Goal: Find specific page/section: Find specific page/section

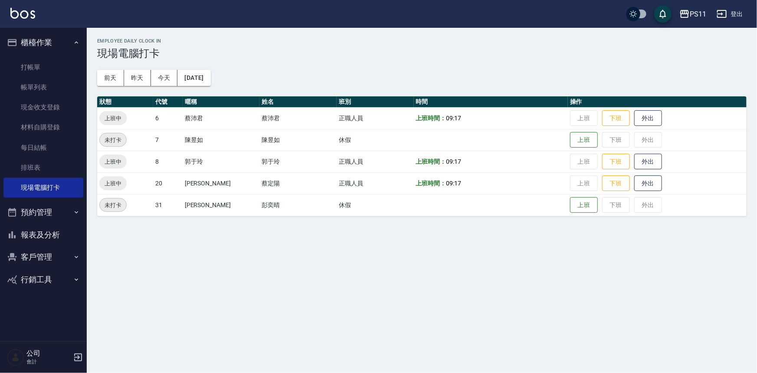
click at [50, 236] on button "報表及分析" at bounding box center [43, 235] width 80 height 23
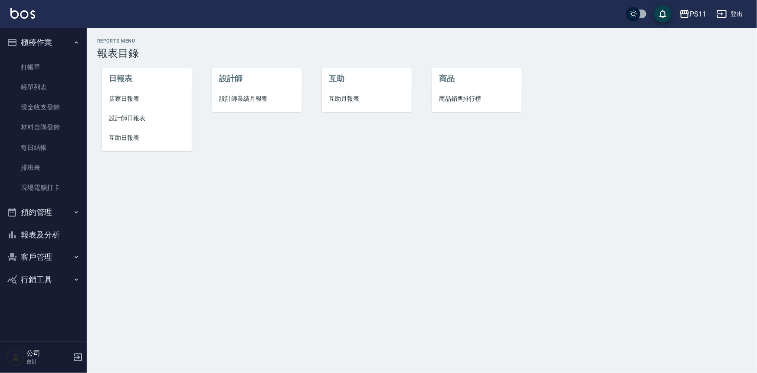
click at [128, 135] on span "互助日報表" at bounding box center [147, 137] width 76 height 9
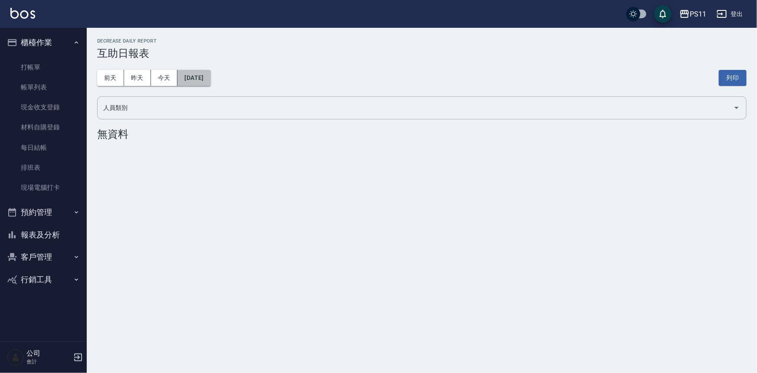
click at [211, 82] on button "[DATE]" at bounding box center [194, 78] width 33 height 16
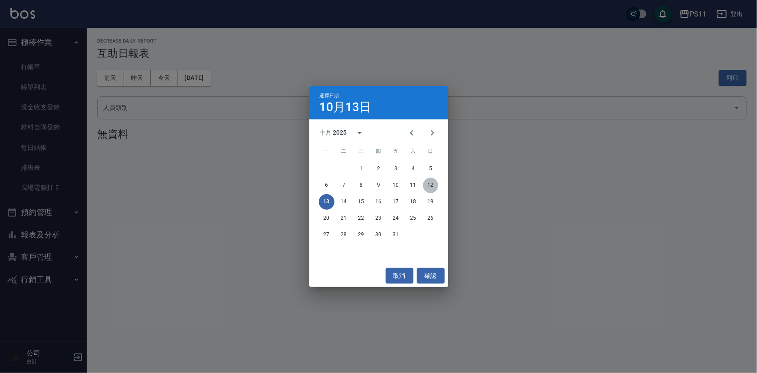
click at [432, 182] on button "12" at bounding box center [431, 186] width 16 height 16
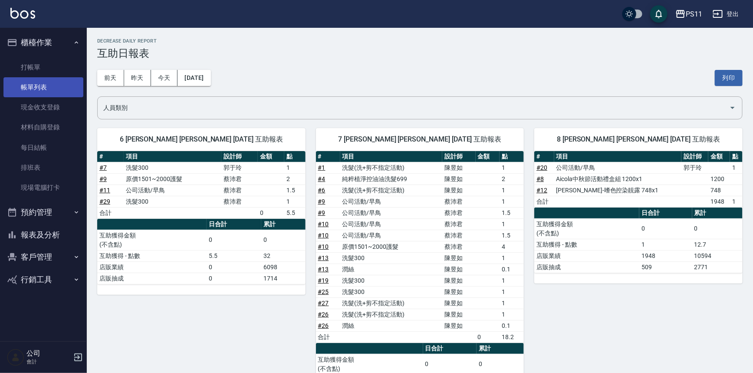
click at [37, 86] on link "帳單列表" at bounding box center [43, 87] width 80 height 20
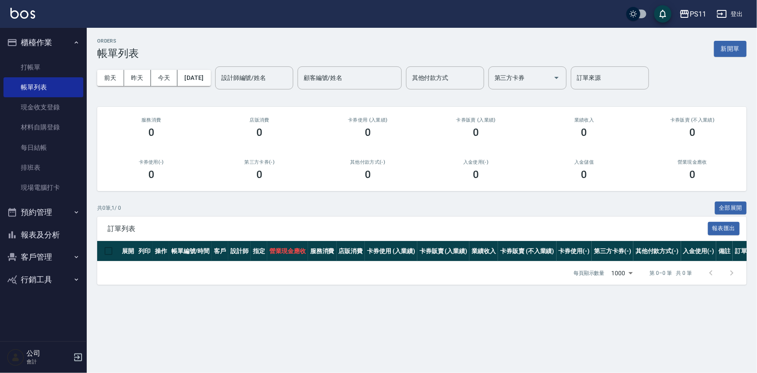
click at [53, 234] on button "報表及分析" at bounding box center [43, 235] width 80 height 23
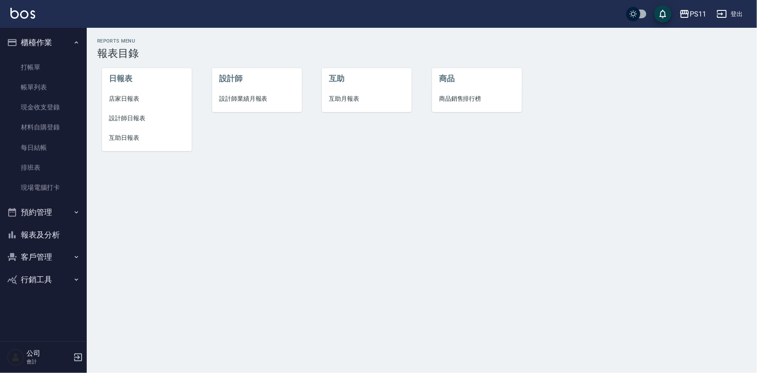
click at [132, 105] on li "店家日報表" at bounding box center [147, 99] width 90 height 20
